Goal: Task Accomplishment & Management: Use online tool/utility

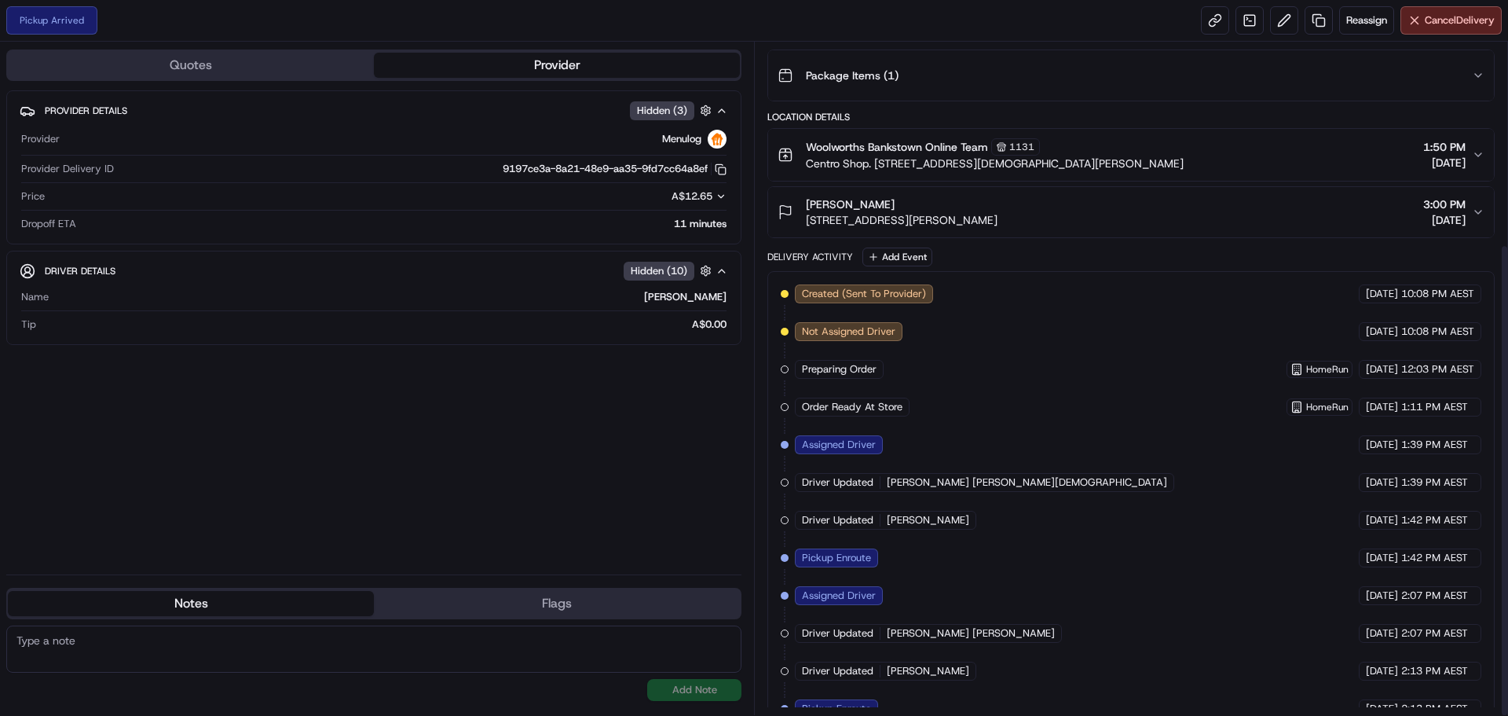
scroll to position [287, 0]
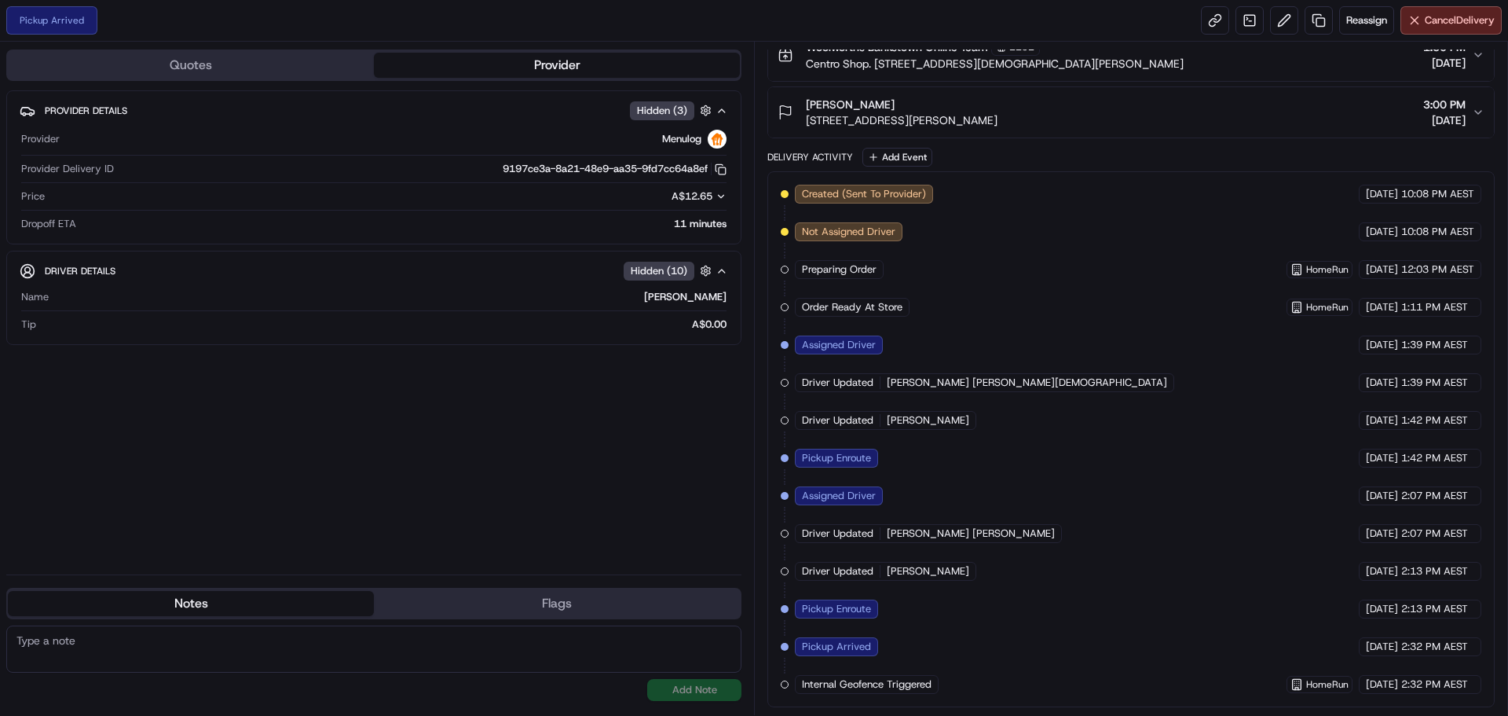
click at [889, 691] on div "Internal Geofence Triggered" at bounding box center [867, 684] width 144 height 19
click at [1360, 25] on span "Reassign" at bounding box center [1367, 20] width 41 height 14
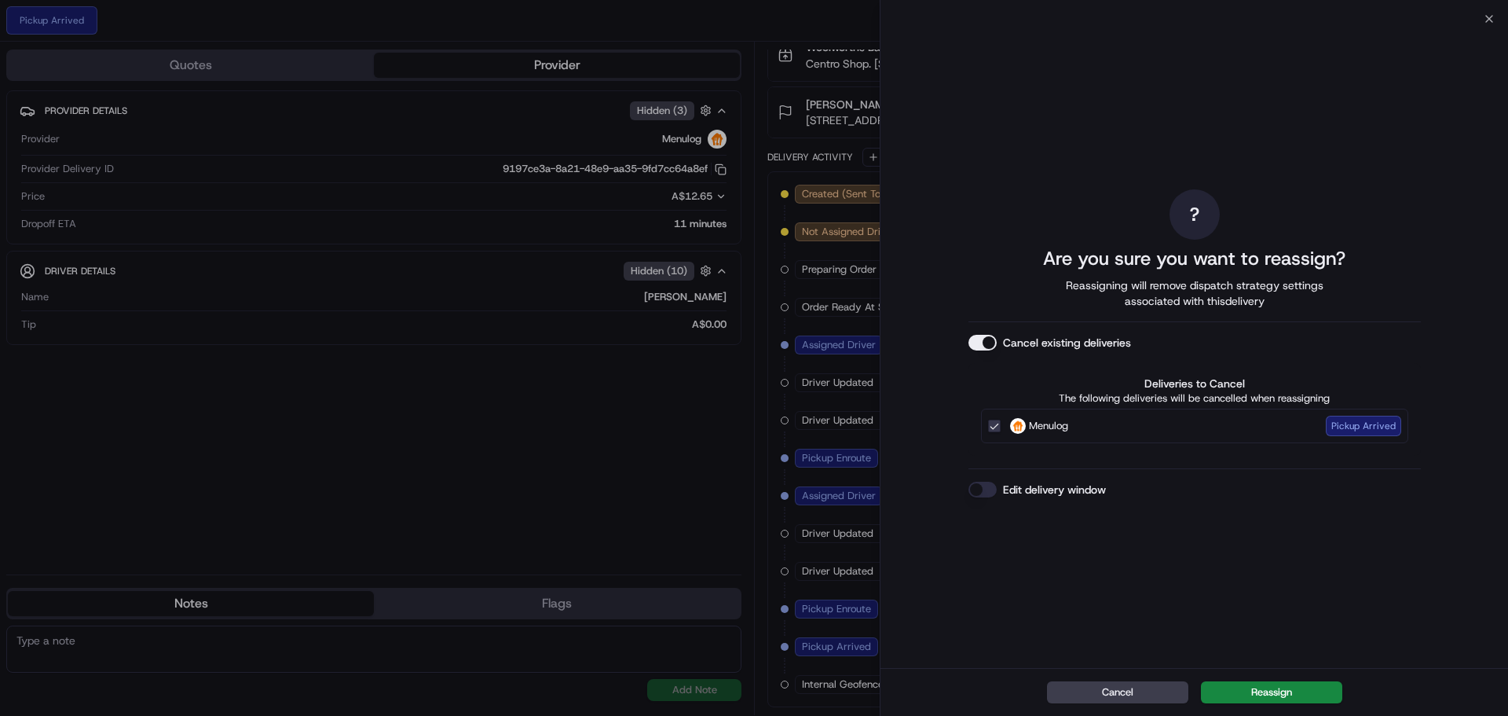
click at [1257, 683] on button "Reassign" at bounding box center [1271, 692] width 141 height 22
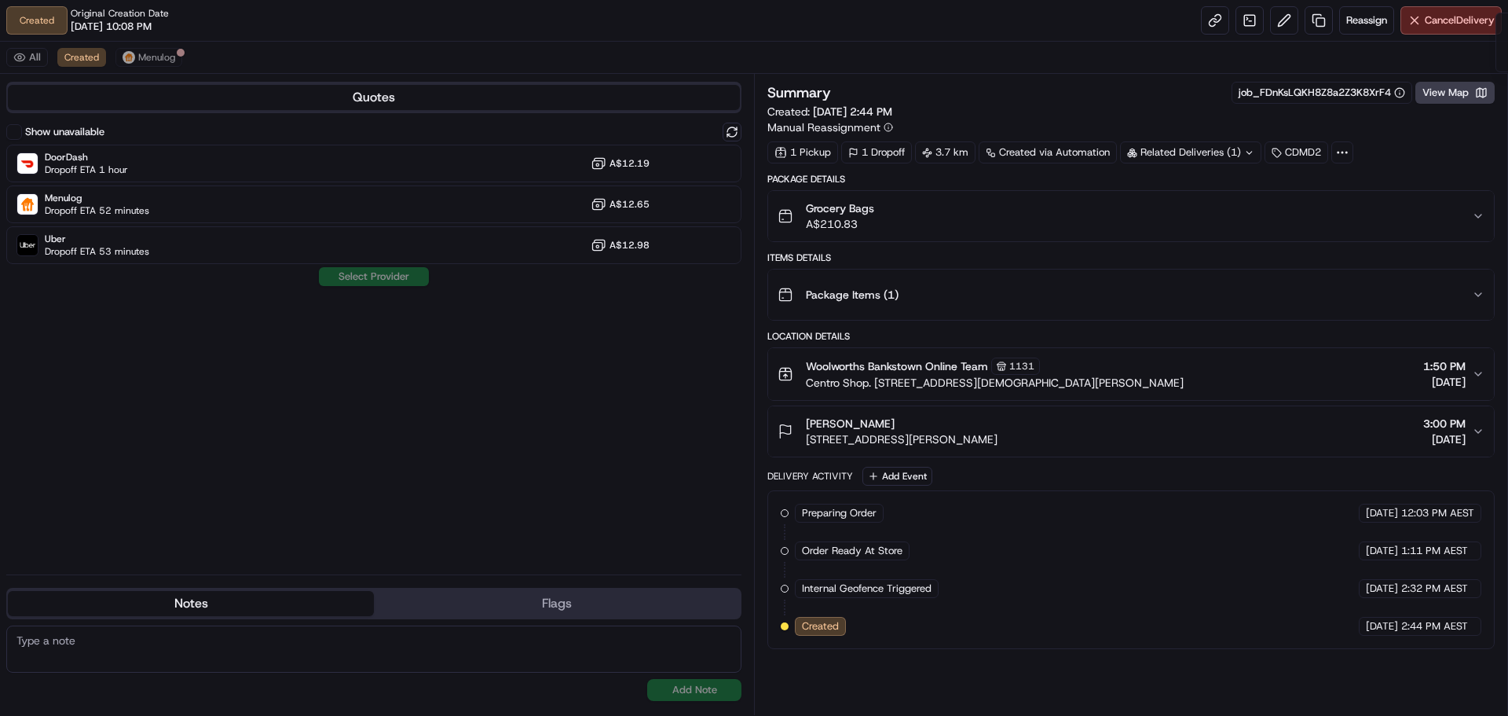
scroll to position [0, 0]
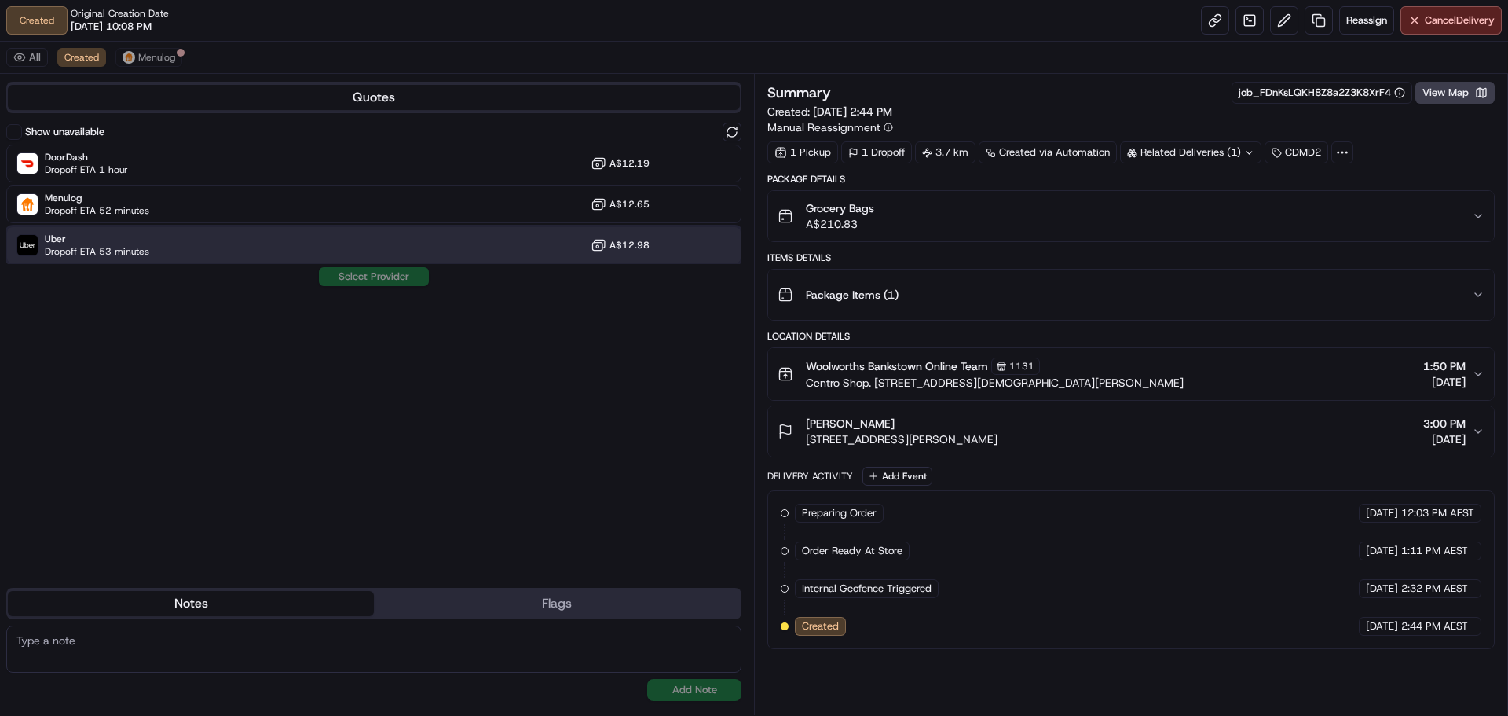
click at [161, 241] on div "Uber Dropoff ETA 53 minutes A$12.98" at bounding box center [373, 245] width 735 height 38
click at [343, 285] on button "Assign Provider" at bounding box center [374, 276] width 112 height 19
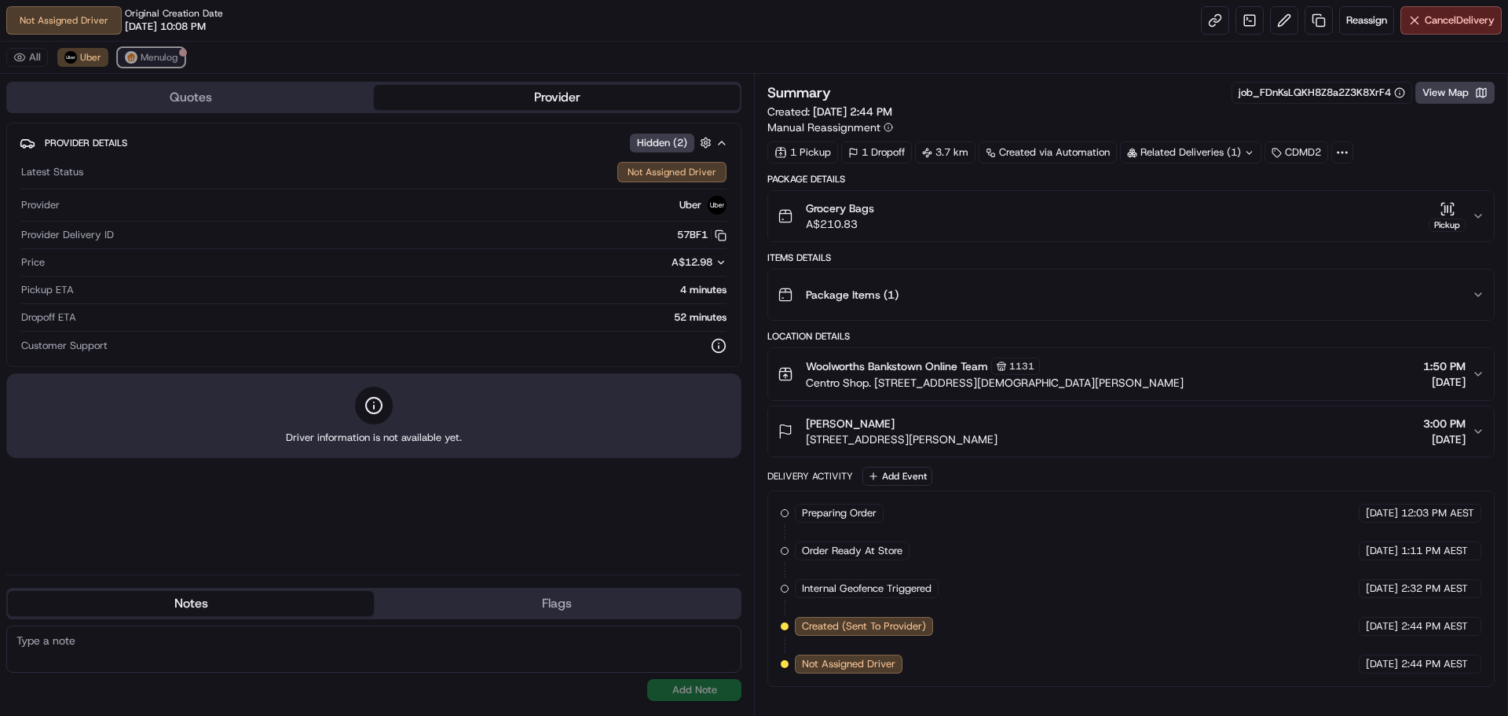
click at [166, 57] on span "Menulog" at bounding box center [159, 57] width 37 height 13
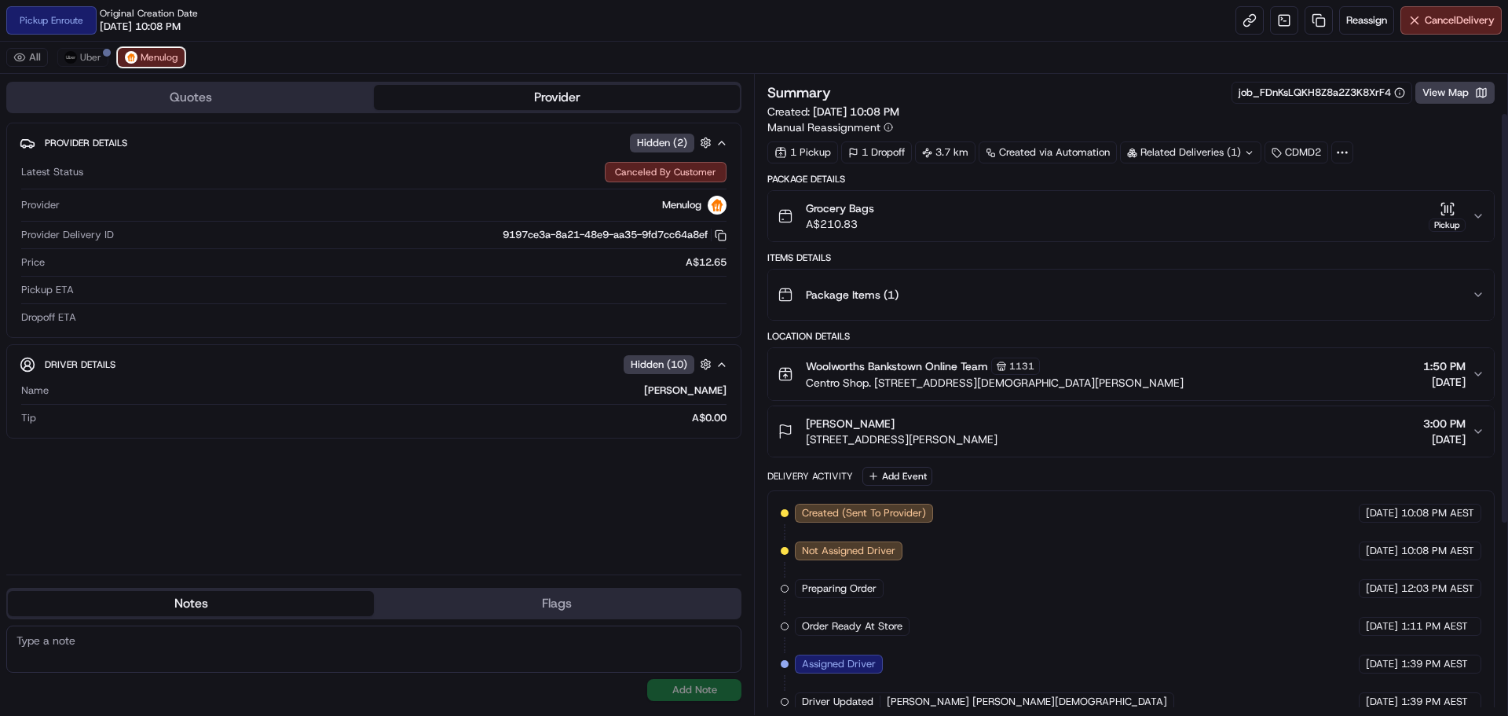
scroll to position [357, 0]
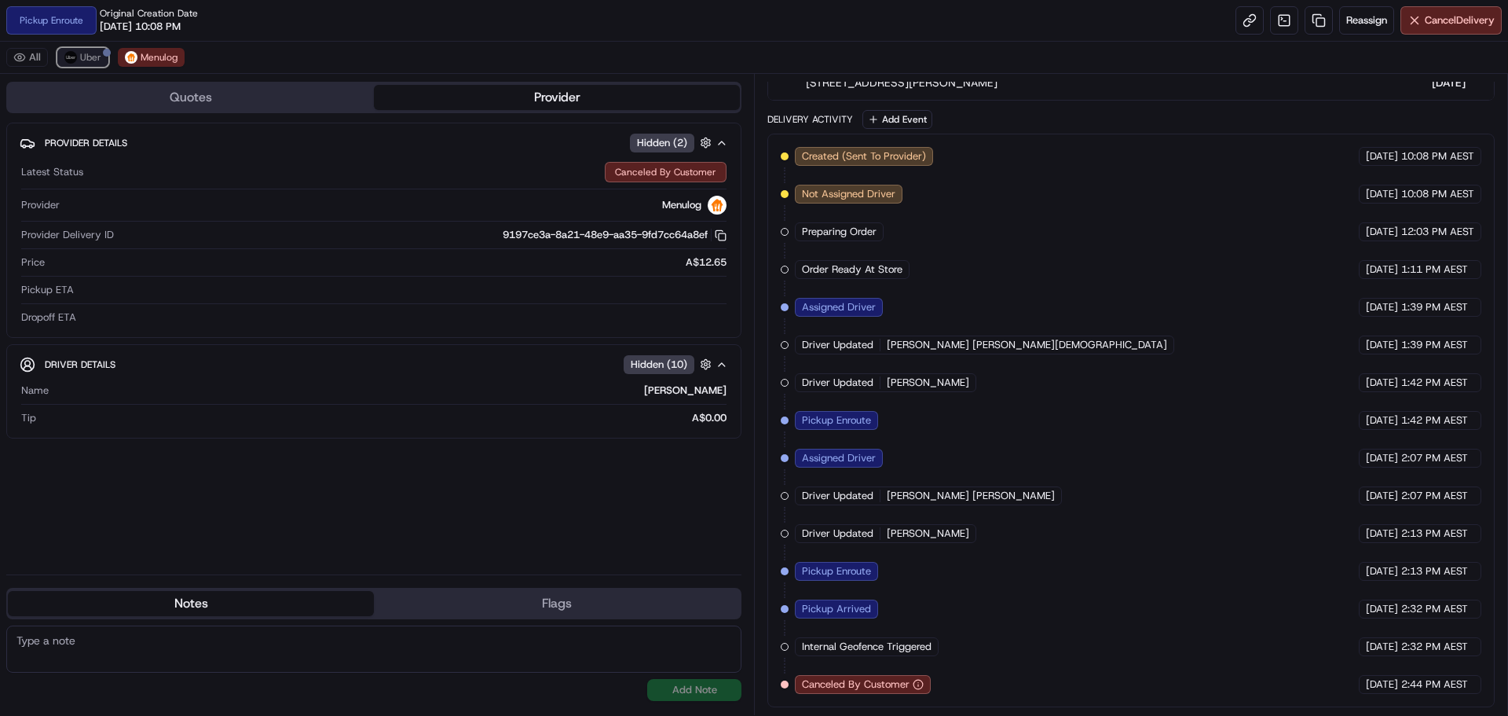
click at [85, 57] on span "Uber" at bounding box center [90, 57] width 21 height 13
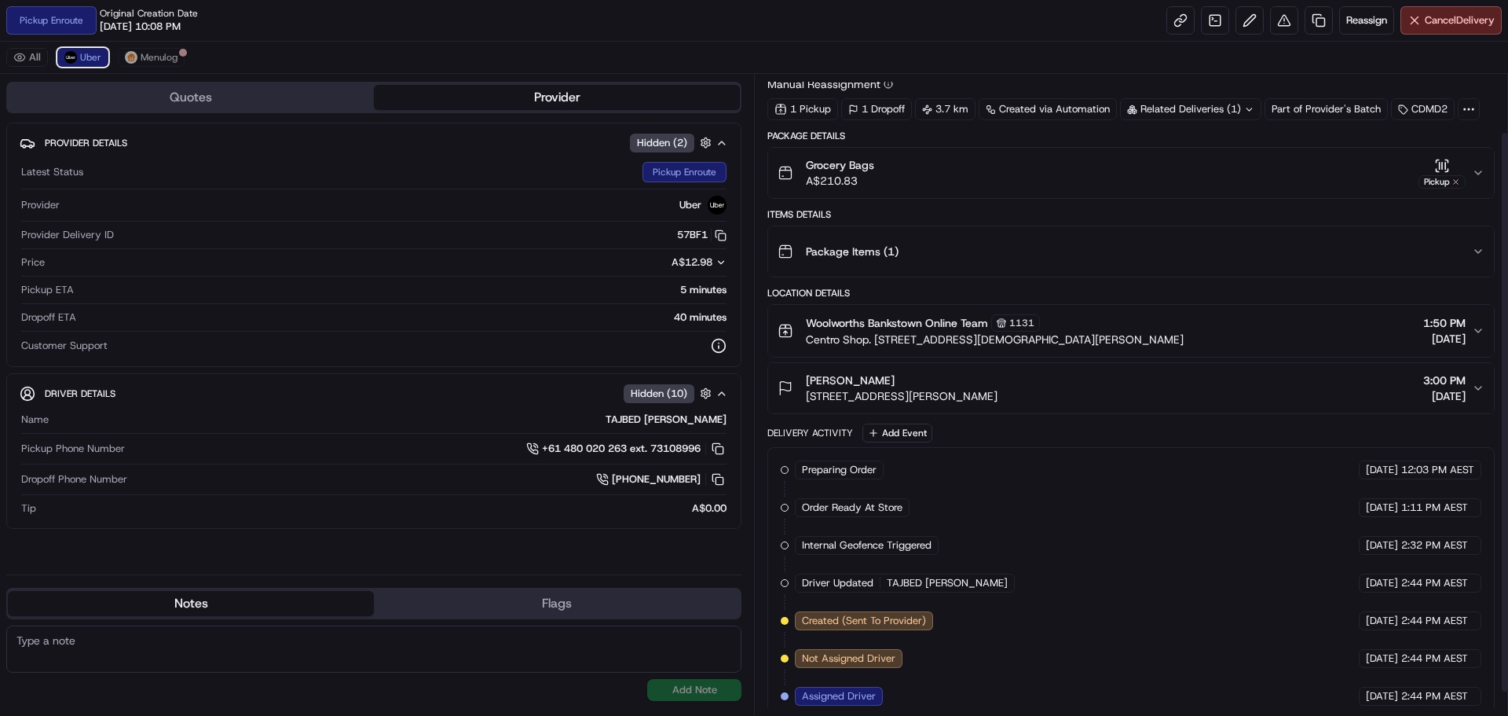
scroll to position [0, 0]
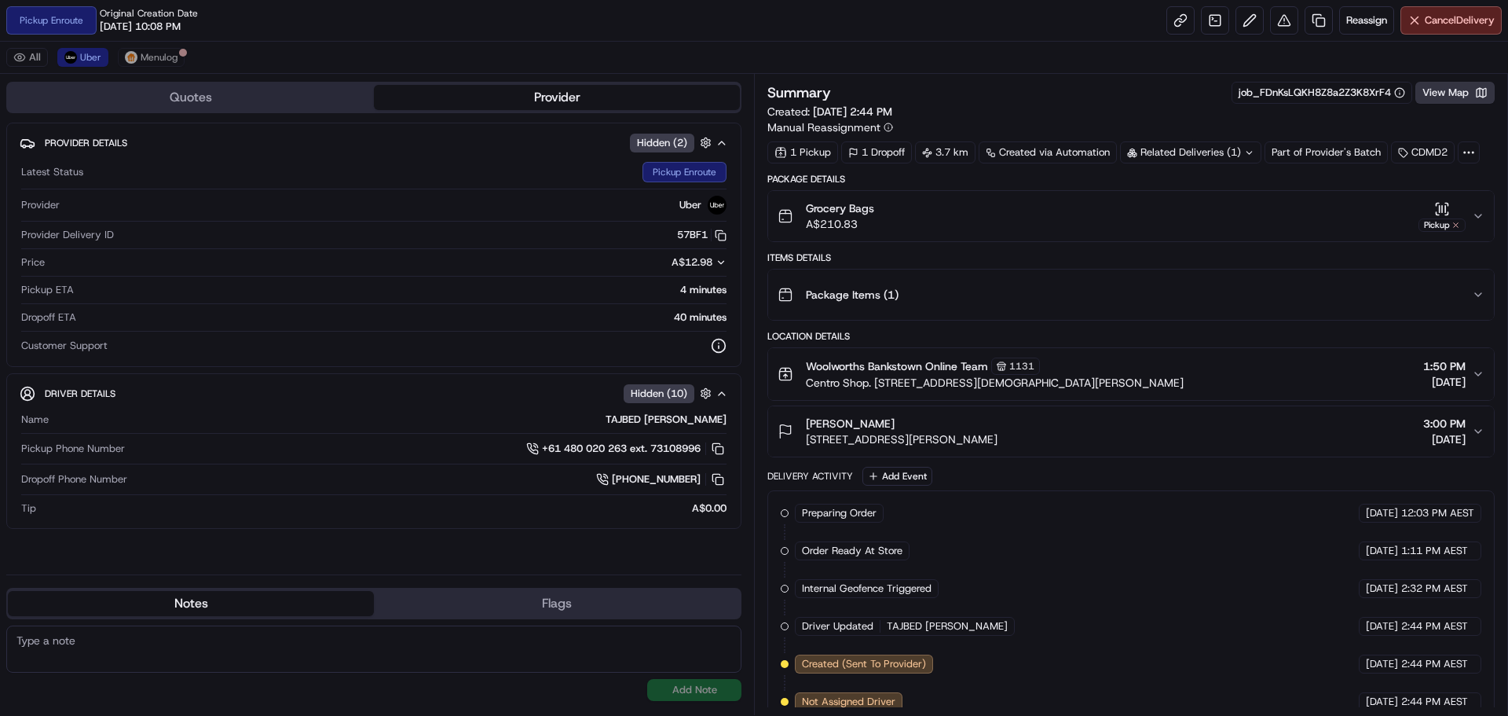
click at [1445, 89] on button "View Map" at bounding box center [1455, 93] width 79 height 22
